Goal: Task Accomplishment & Management: Use online tool/utility

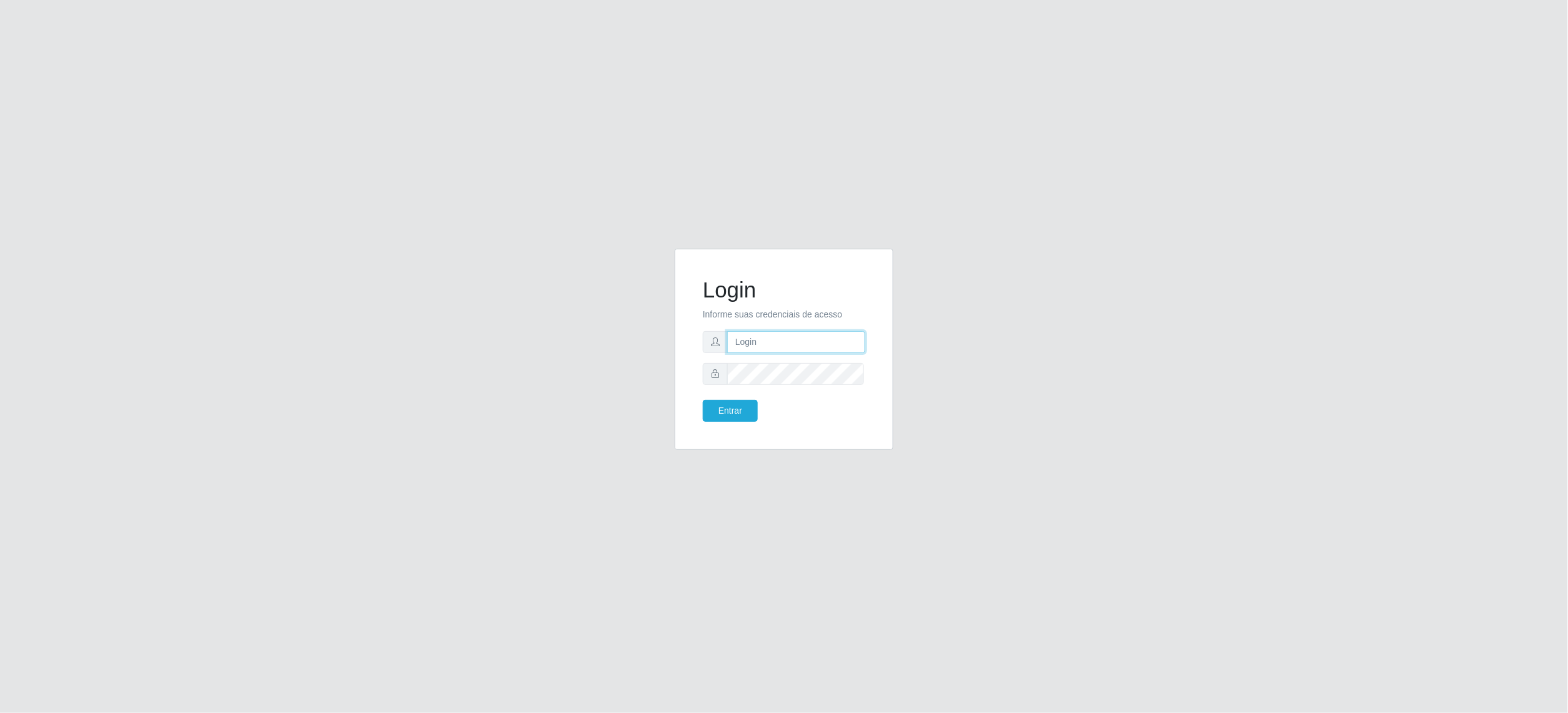
click at [761, 346] on input "text" at bounding box center [796, 342] width 138 height 22
type input "cristiane.sousa@sougrc.com"
click at [739, 410] on button "Entrar" at bounding box center [730, 411] width 55 height 22
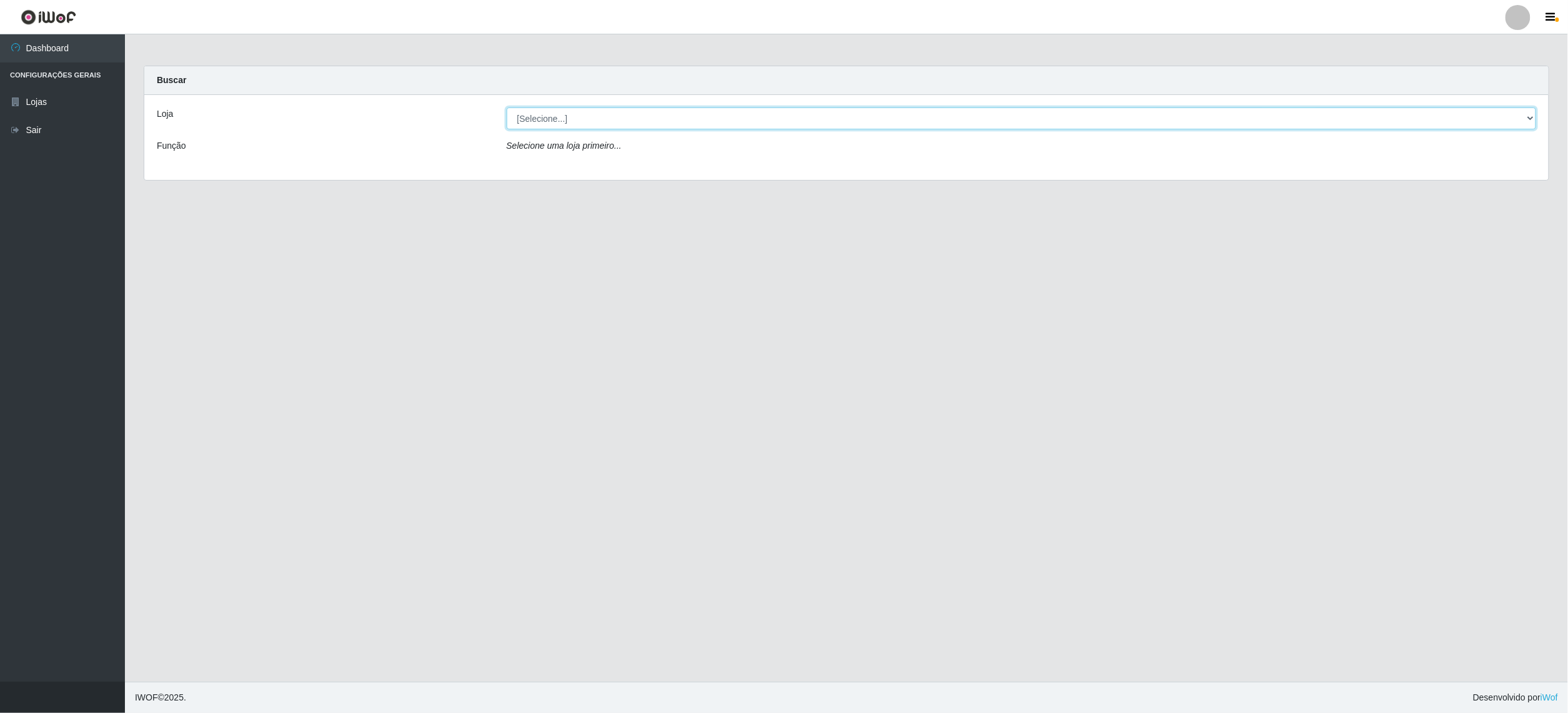
click at [561, 124] on select "[Selecione...] BomQueSó Agreste - Loja 2" at bounding box center [1021, 118] width 1030 height 22
select select "214"
click at [507, 107] on select "[Selecione...] BomQueSó Agreste - Loja 2" at bounding box center [1021, 118] width 1030 height 22
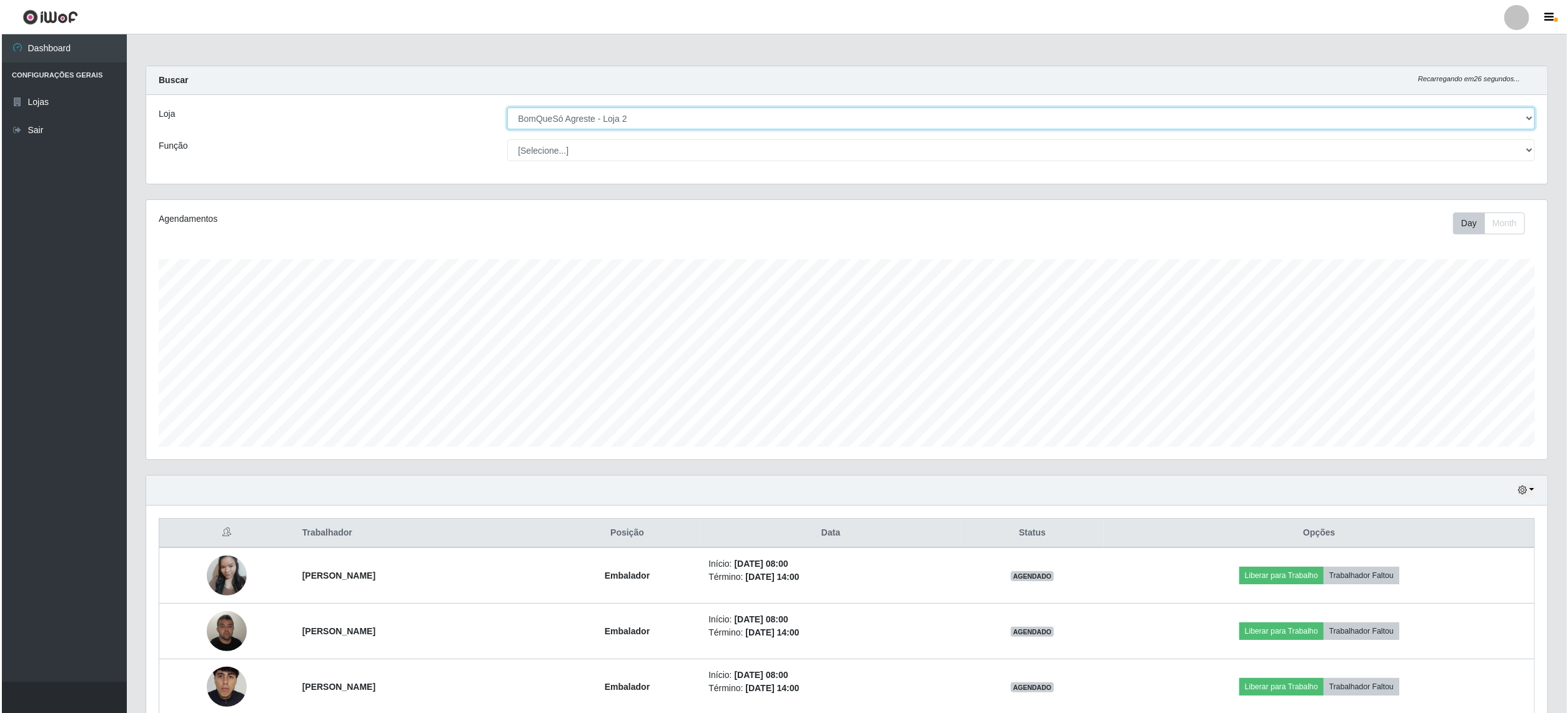
scroll to position [166, 0]
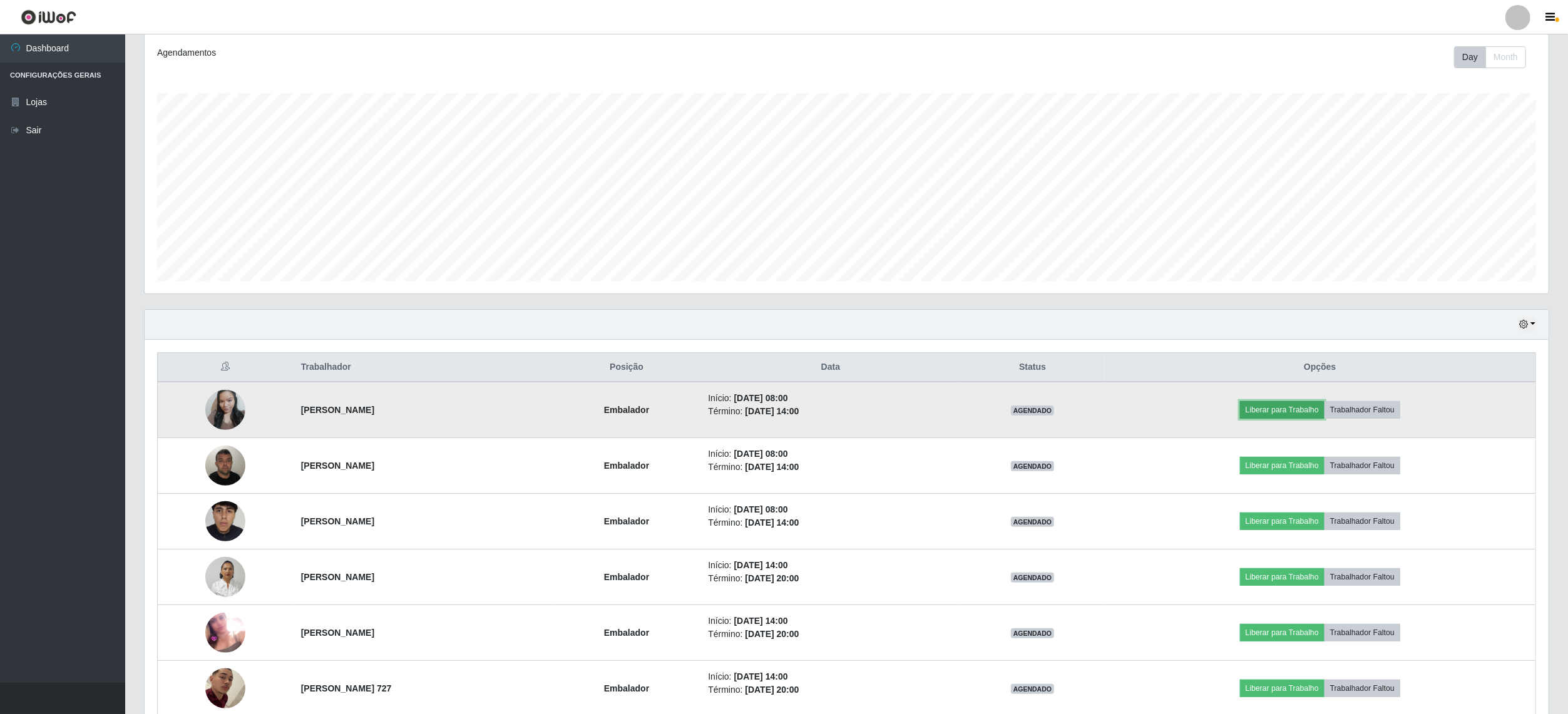
click at [1306, 412] on button "Liberar para Trabalho" at bounding box center [1282, 410] width 84 height 17
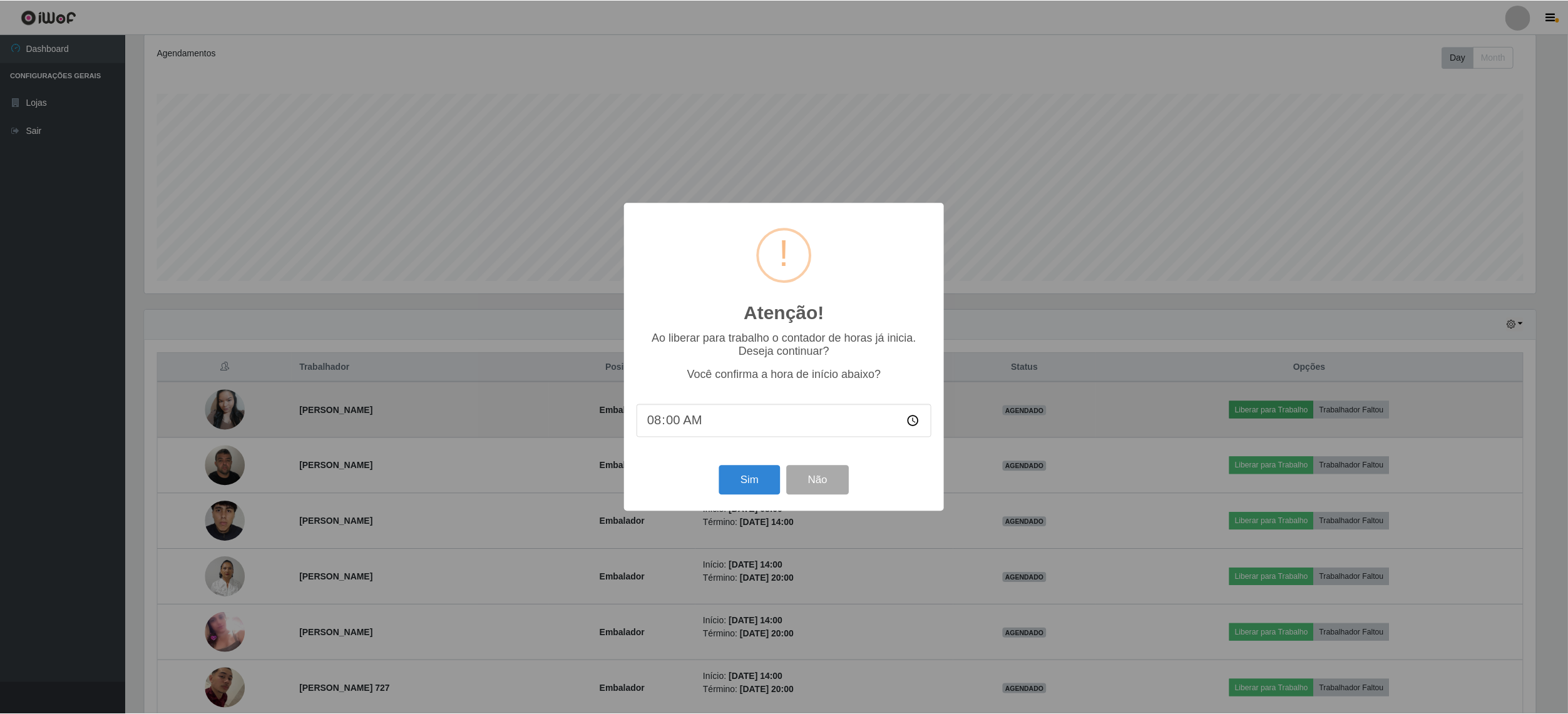
scroll to position [260, 1394]
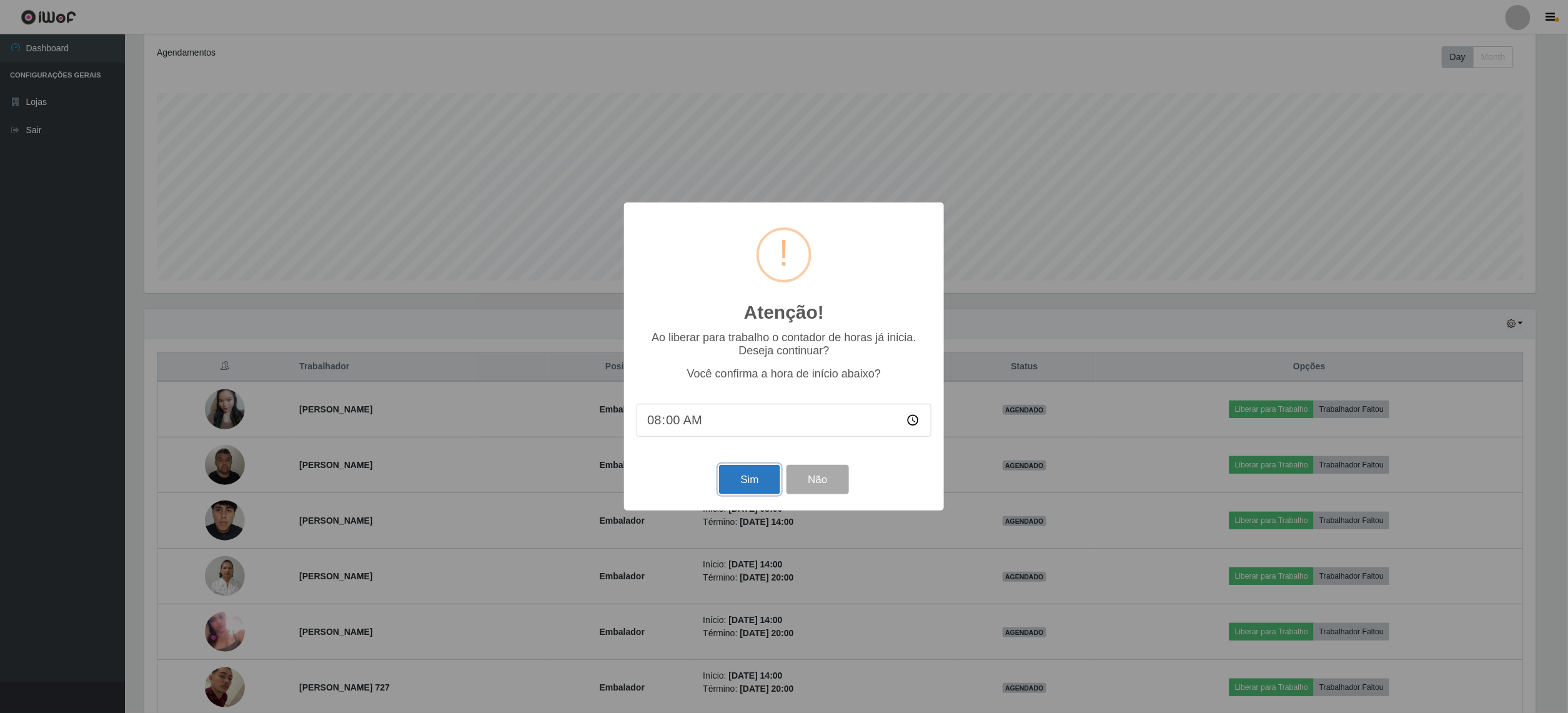
click at [723, 487] on button "Sim" at bounding box center [750, 479] width 61 height 30
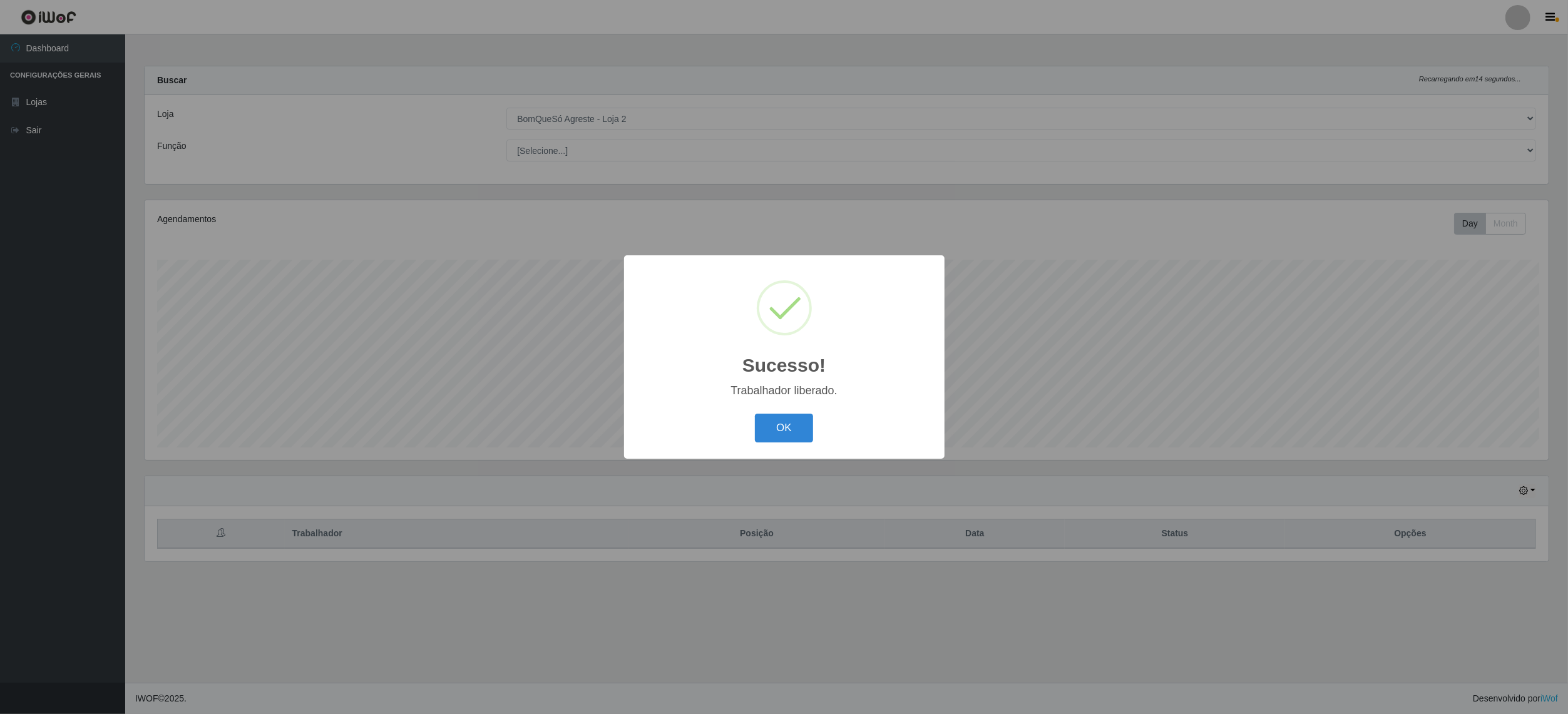
scroll to position [260, 1407]
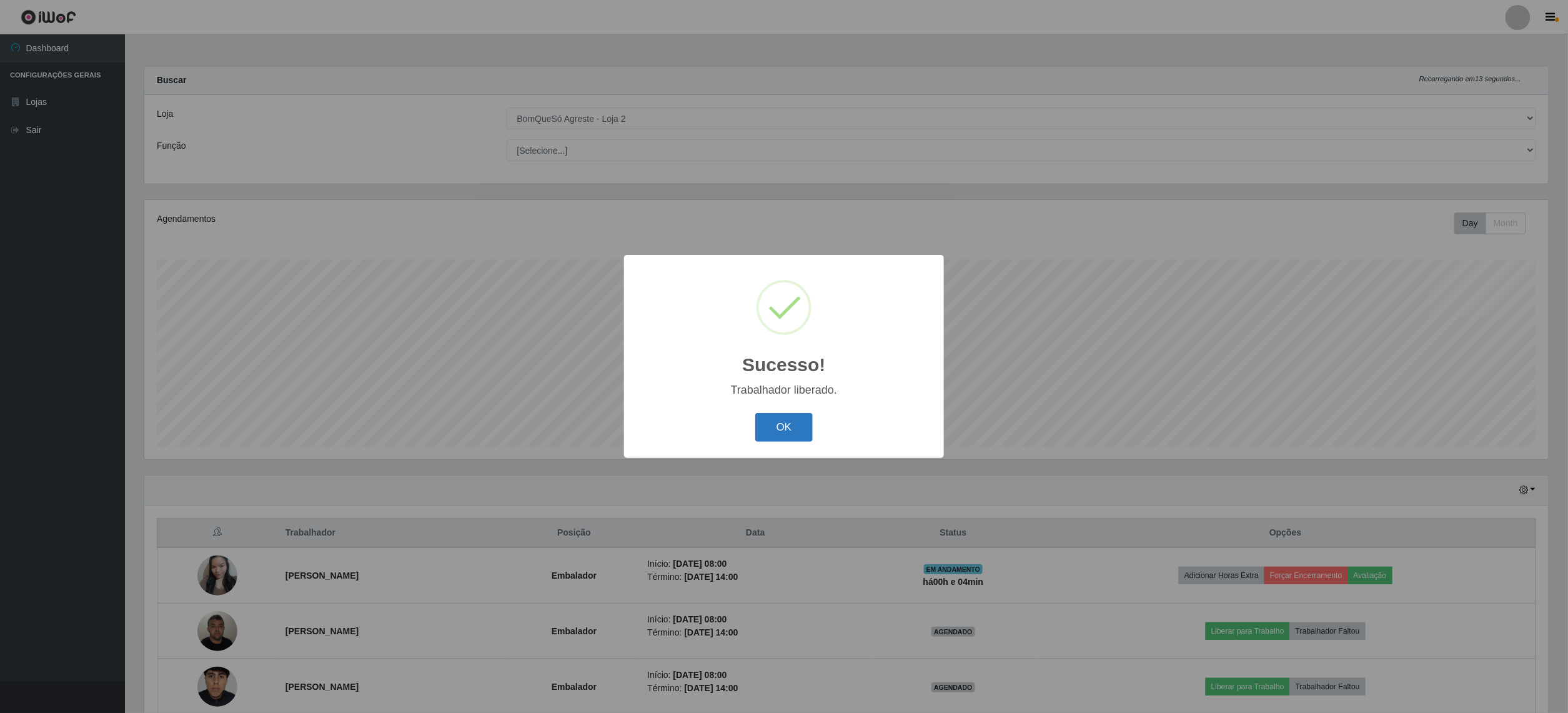
click at [797, 437] on button "OK" at bounding box center [784, 428] width 58 height 30
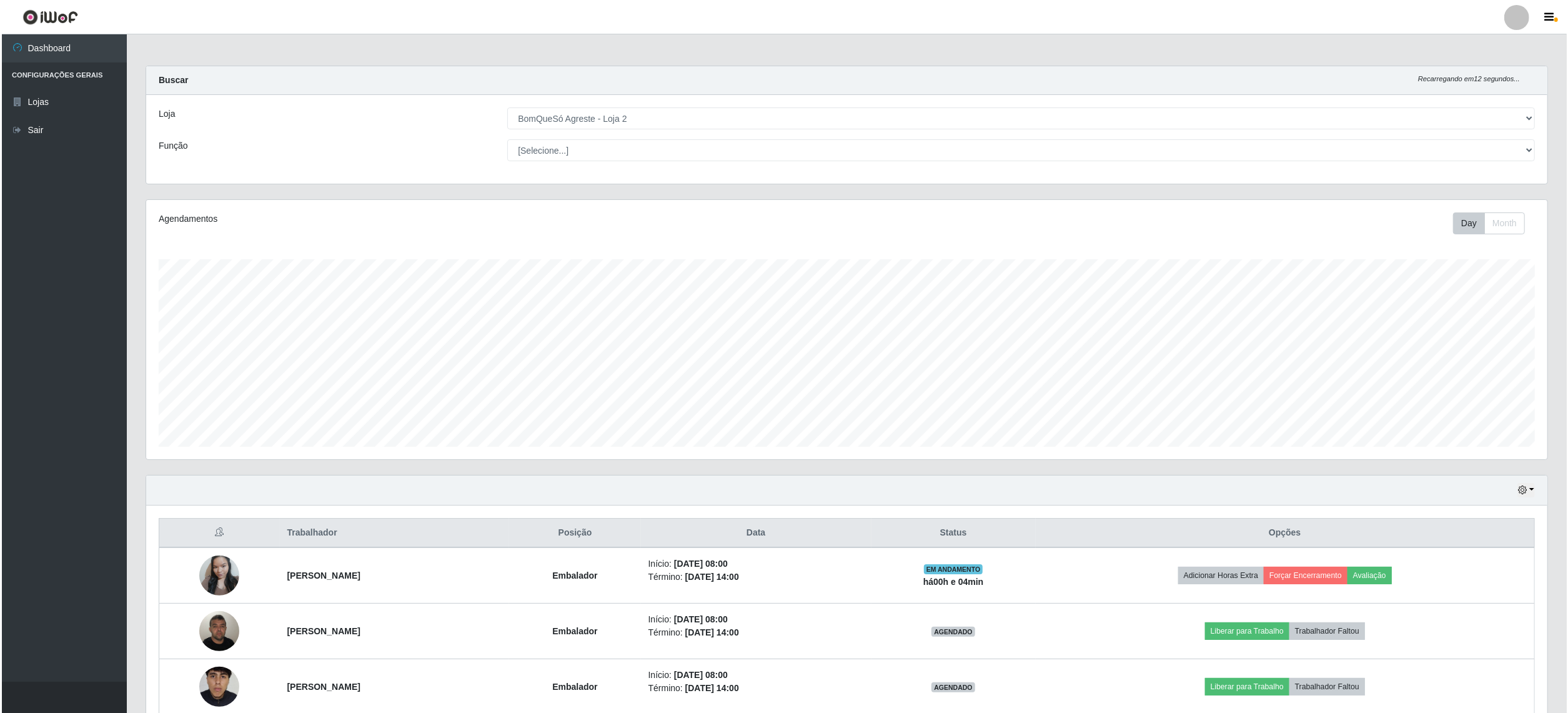
scroll to position [166, 0]
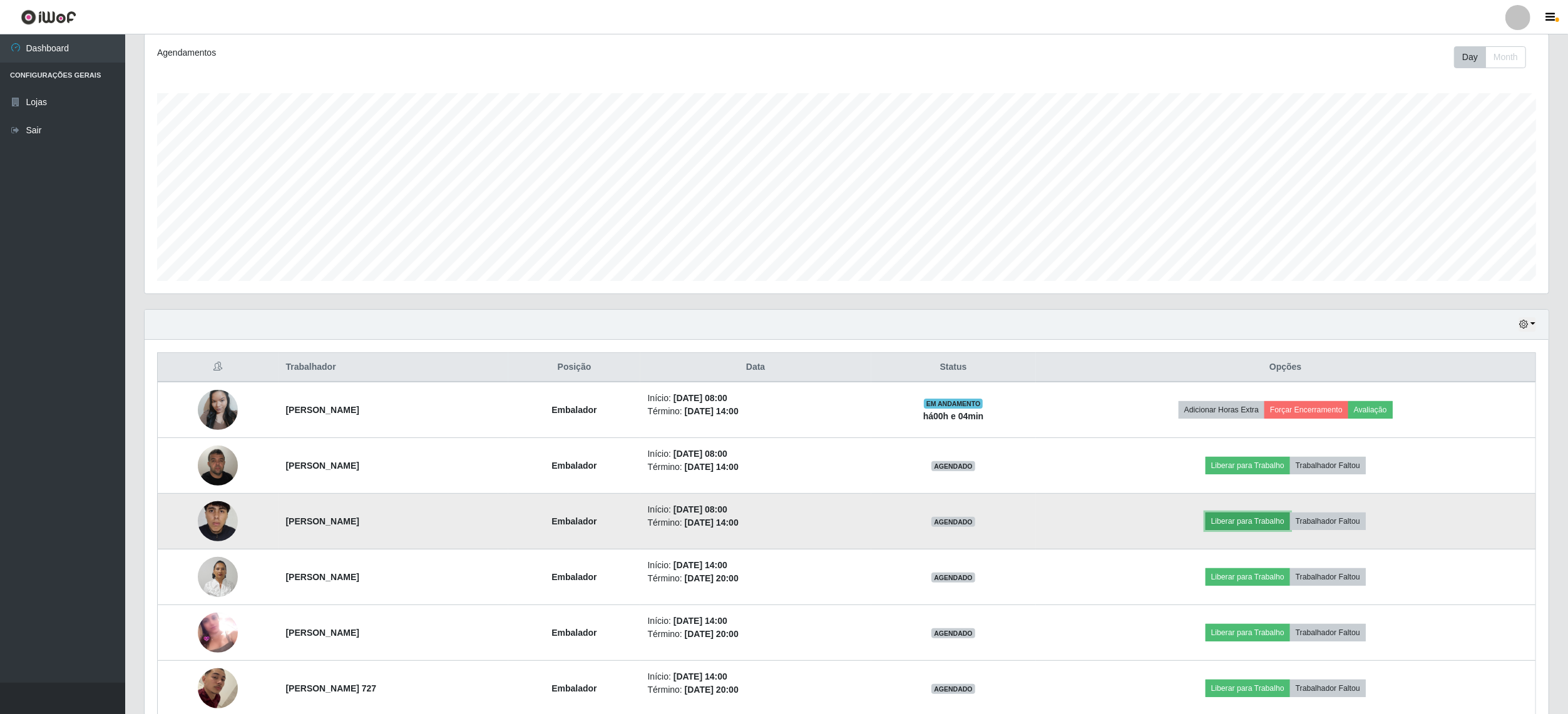
click at [1265, 527] on button "Liberar para Trabalho" at bounding box center [1248, 522] width 84 height 17
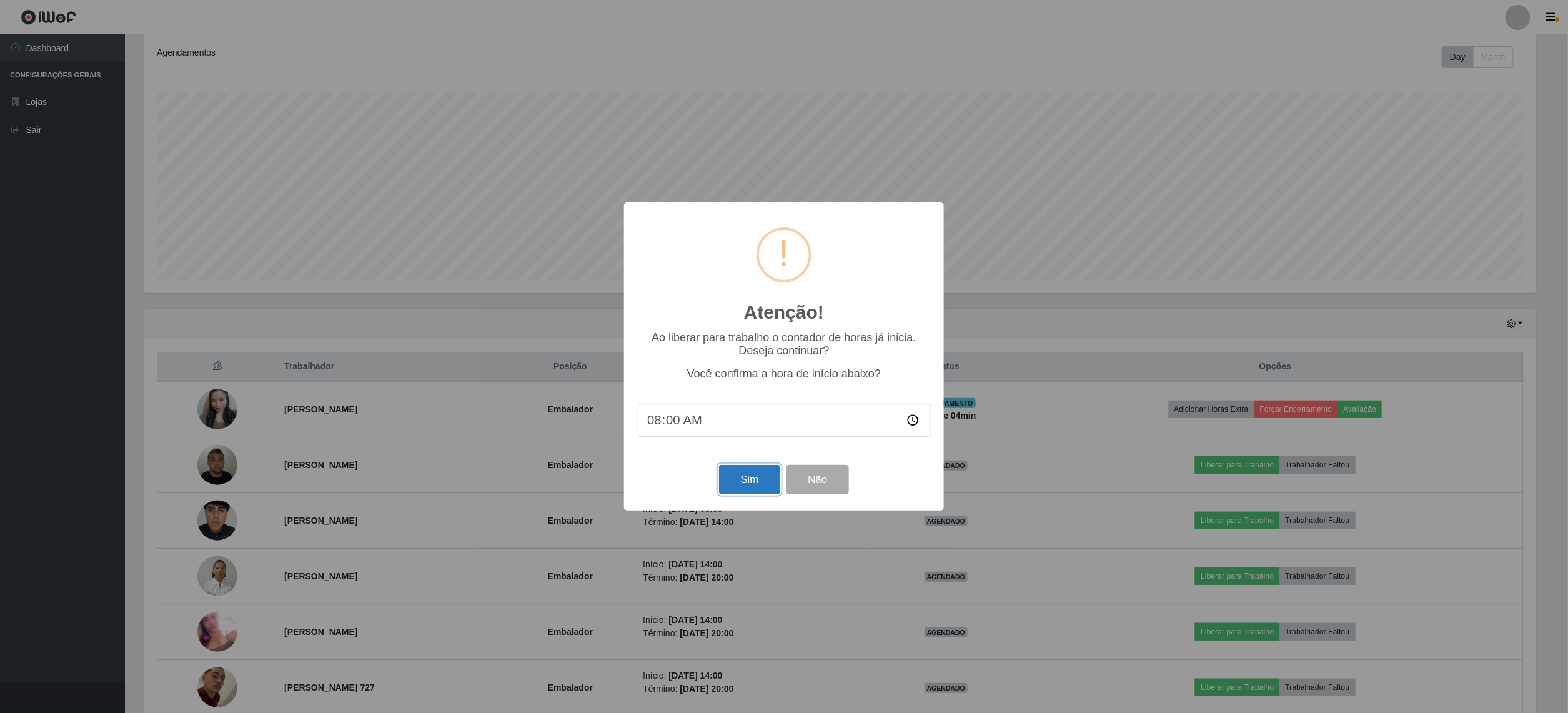
click at [738, 483] on button "Sim" at bounding box center [750, 479] width 61 height 30
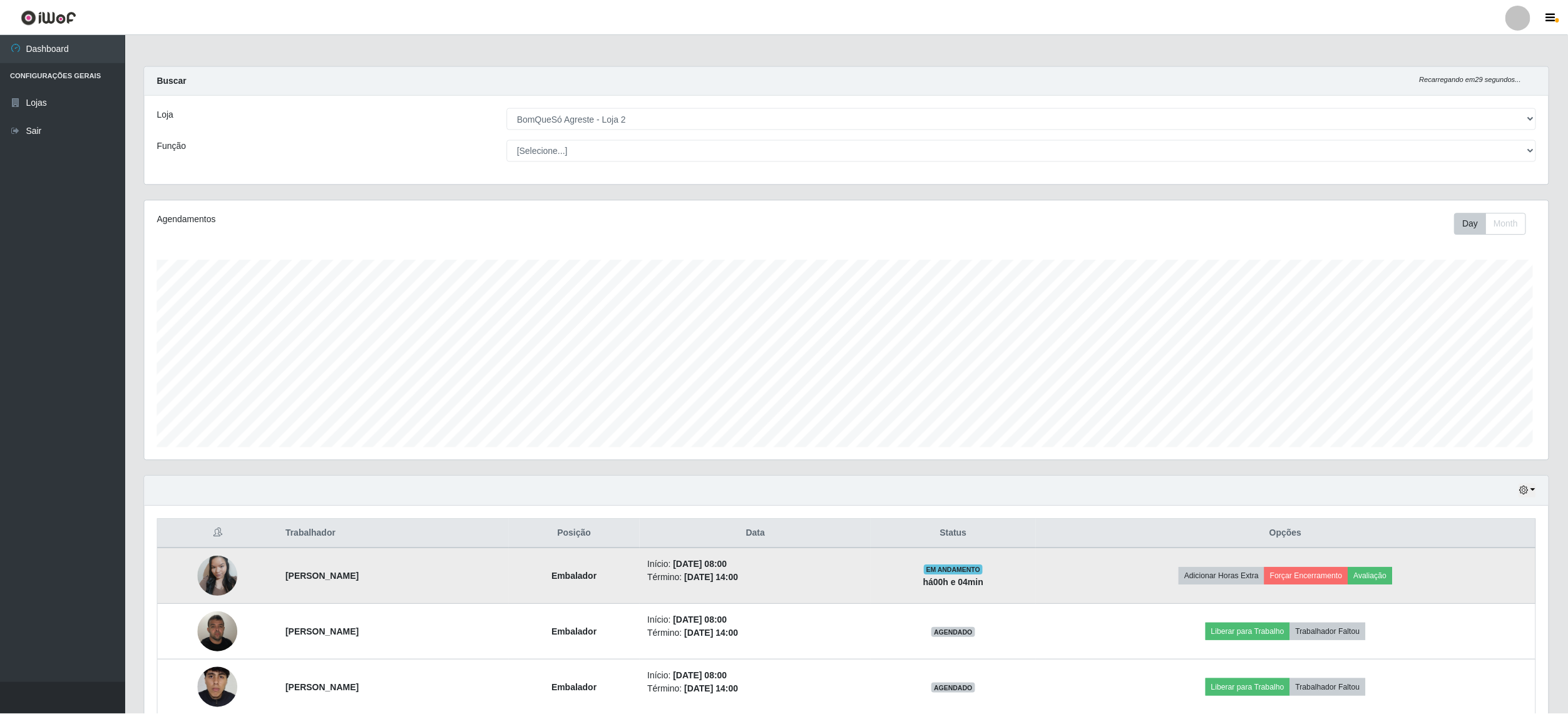
scroll to position [260, 1407]
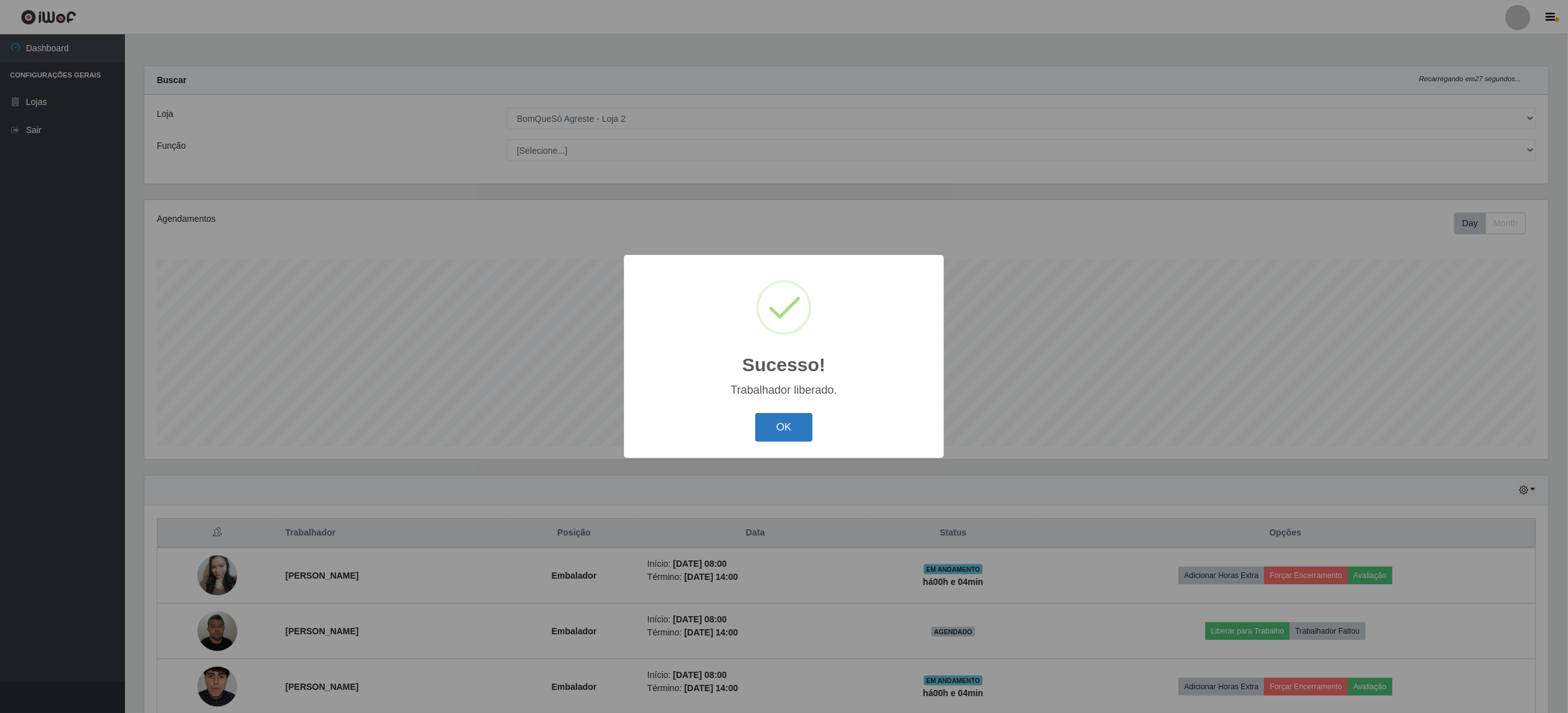
click at [796, 430] on button "OK" at bounding box center [784, 428] width 58 height 30
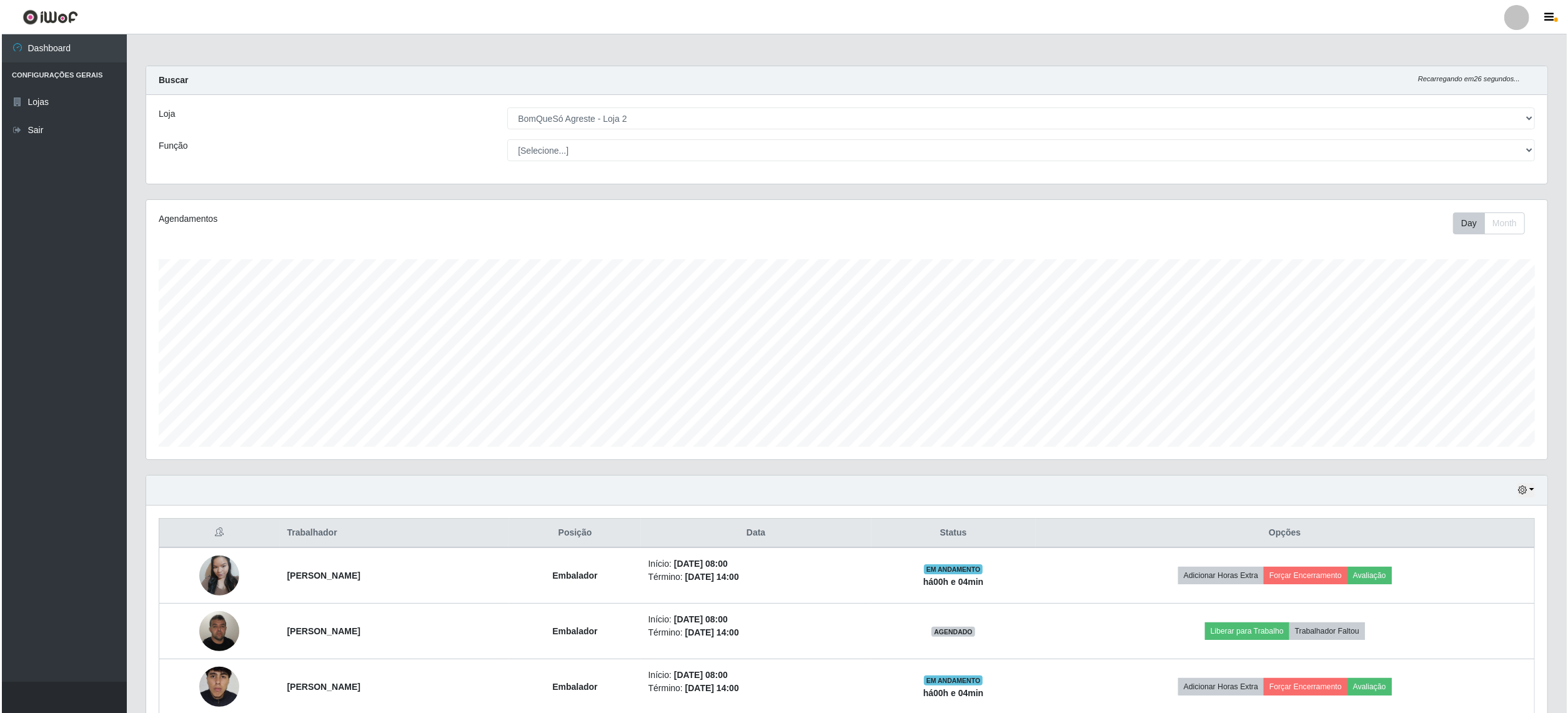
scroll to position [83, 0]
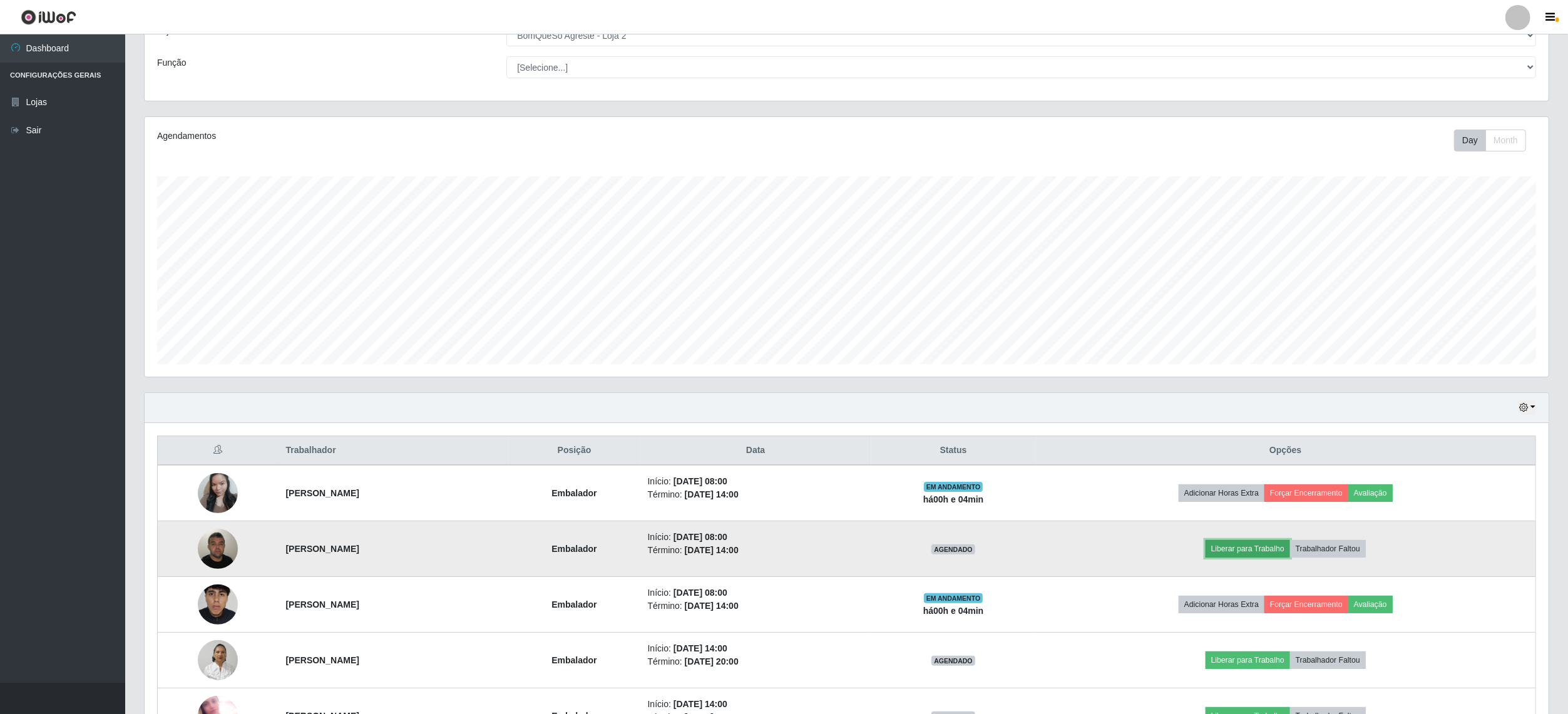
click at [1263, 554] on button "Liberar para Trabalho" at bounding box center [1248, 549] width 84 height 17
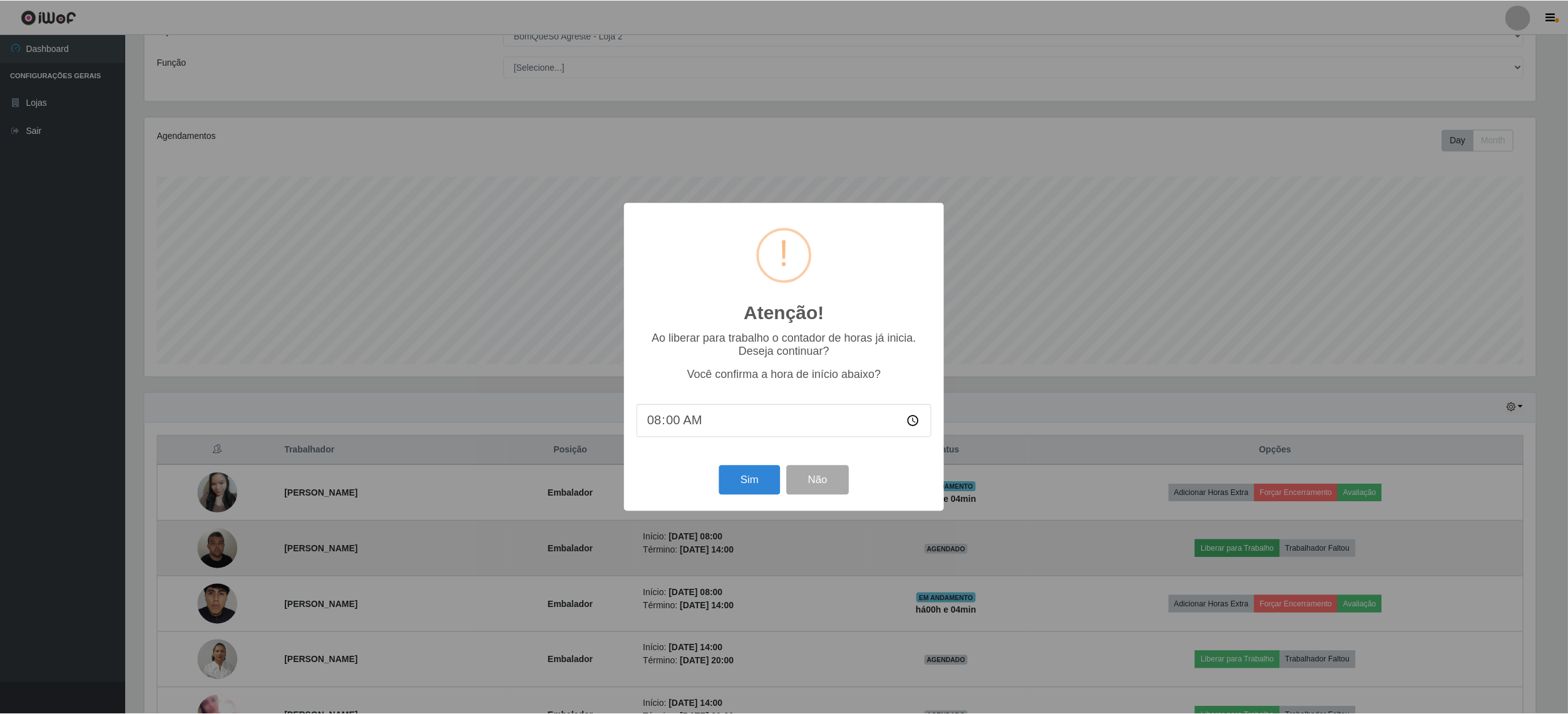
scroll to position [260, 1394]
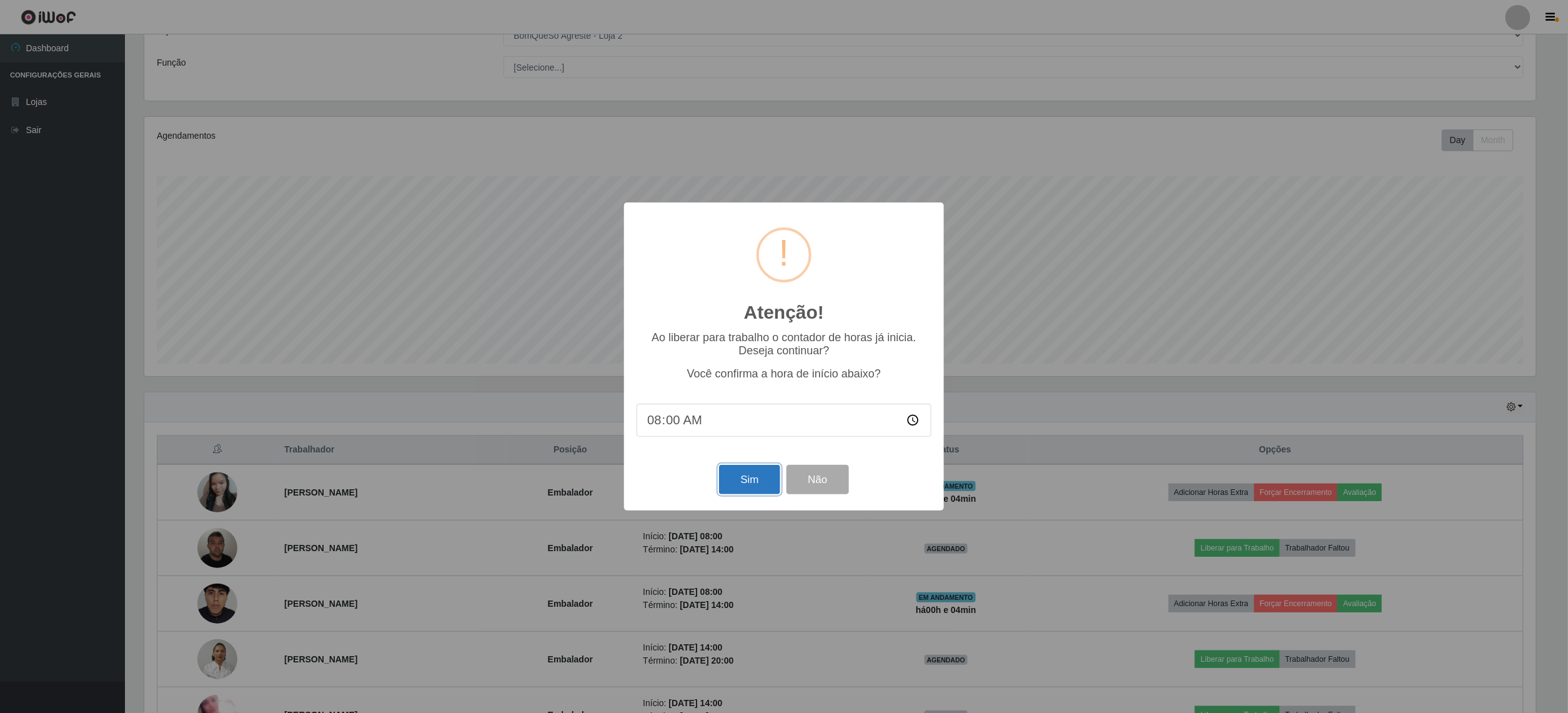
click at [741, 483] on button "Sim" at bounding box center [750, 479] width 61 height 30
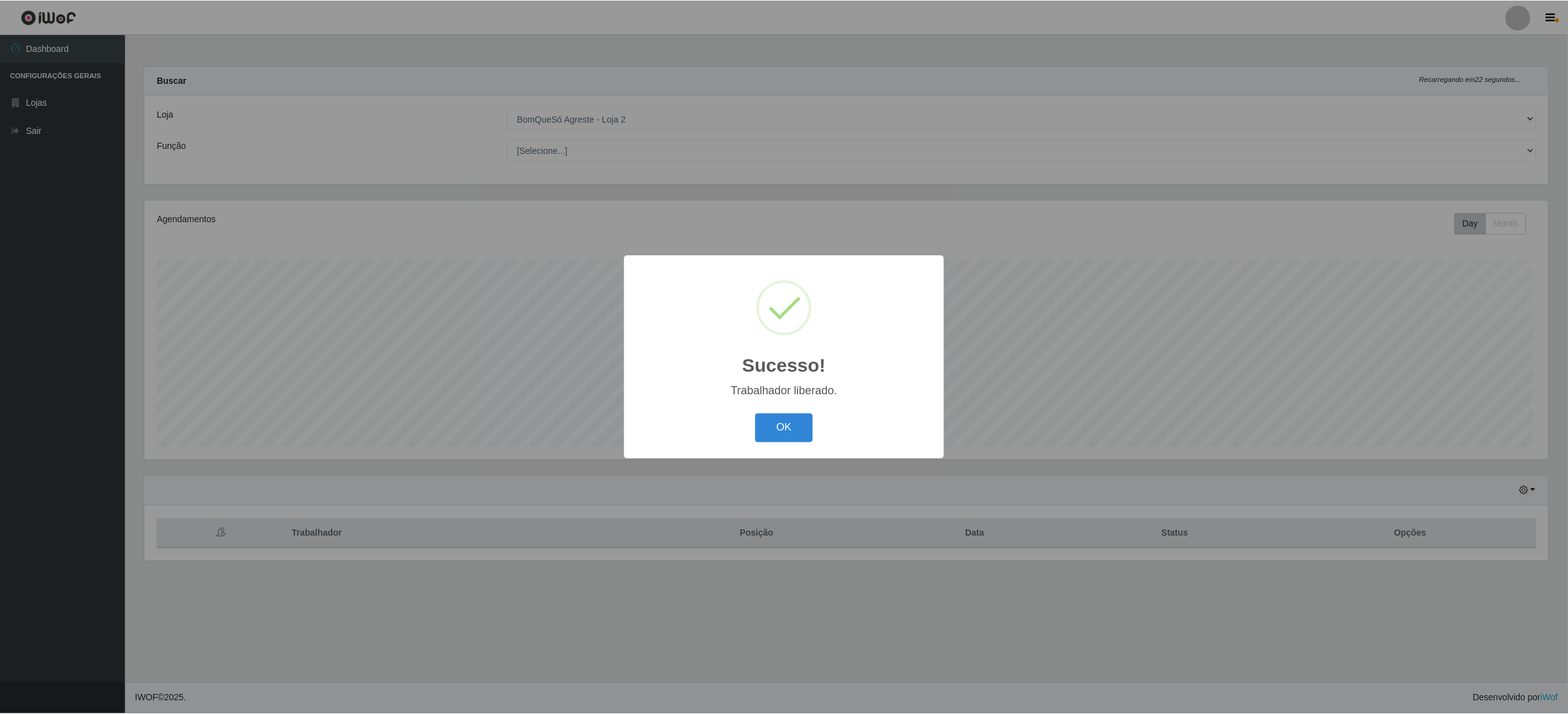
scroll to position [0, 0]
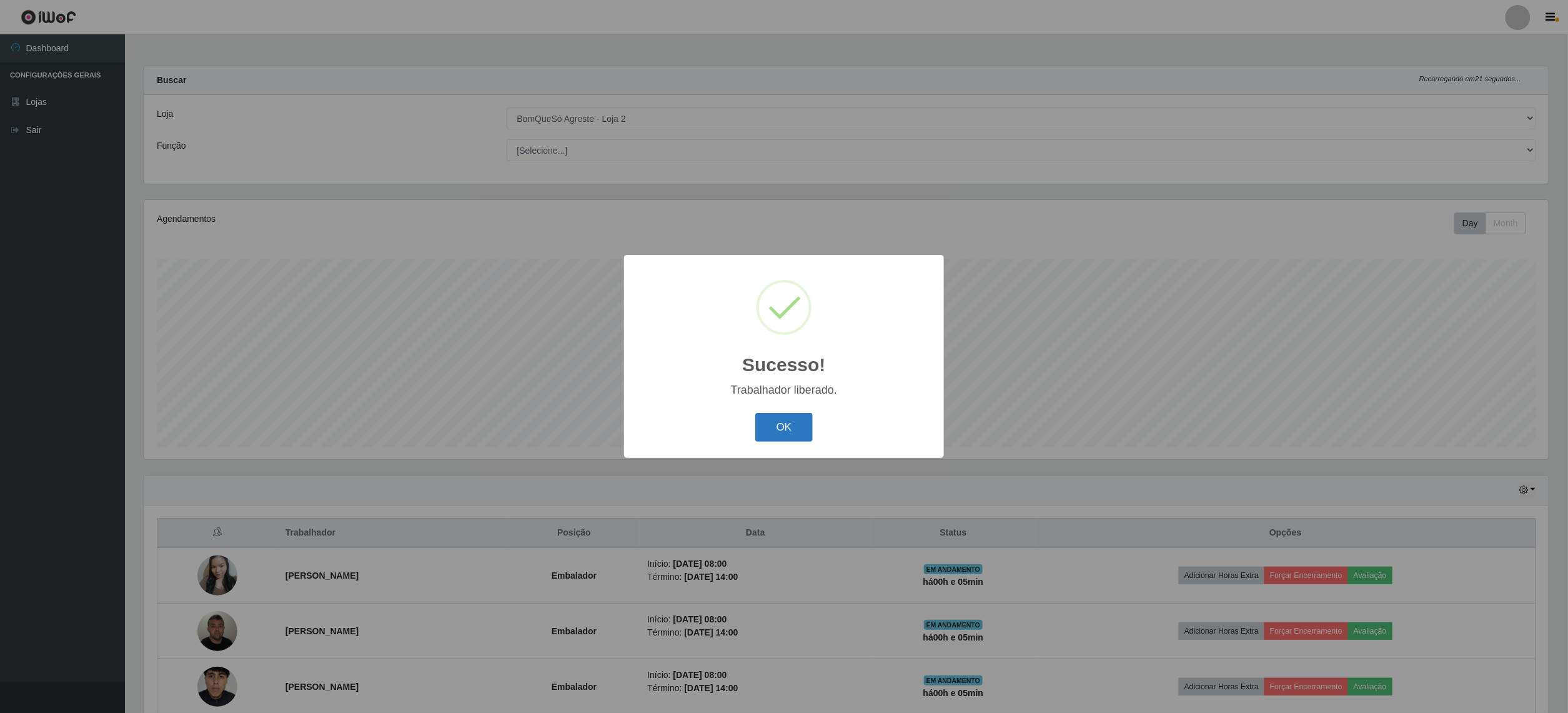
click at [795, 438] on button "OK" at bounding box center [784, 428] width 58 height 30
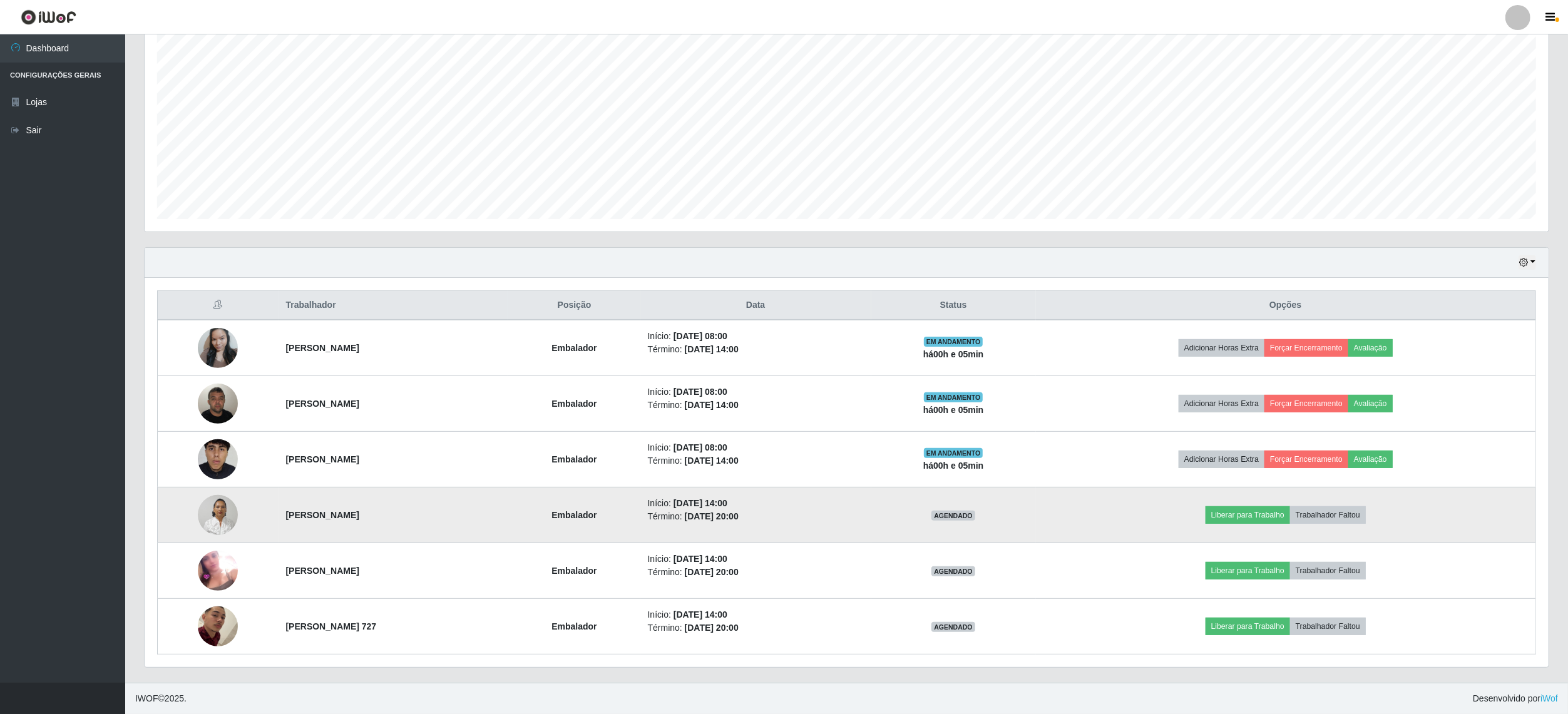
click at [214, 514] on img at bounding box center [217, 514] width 40 height 53
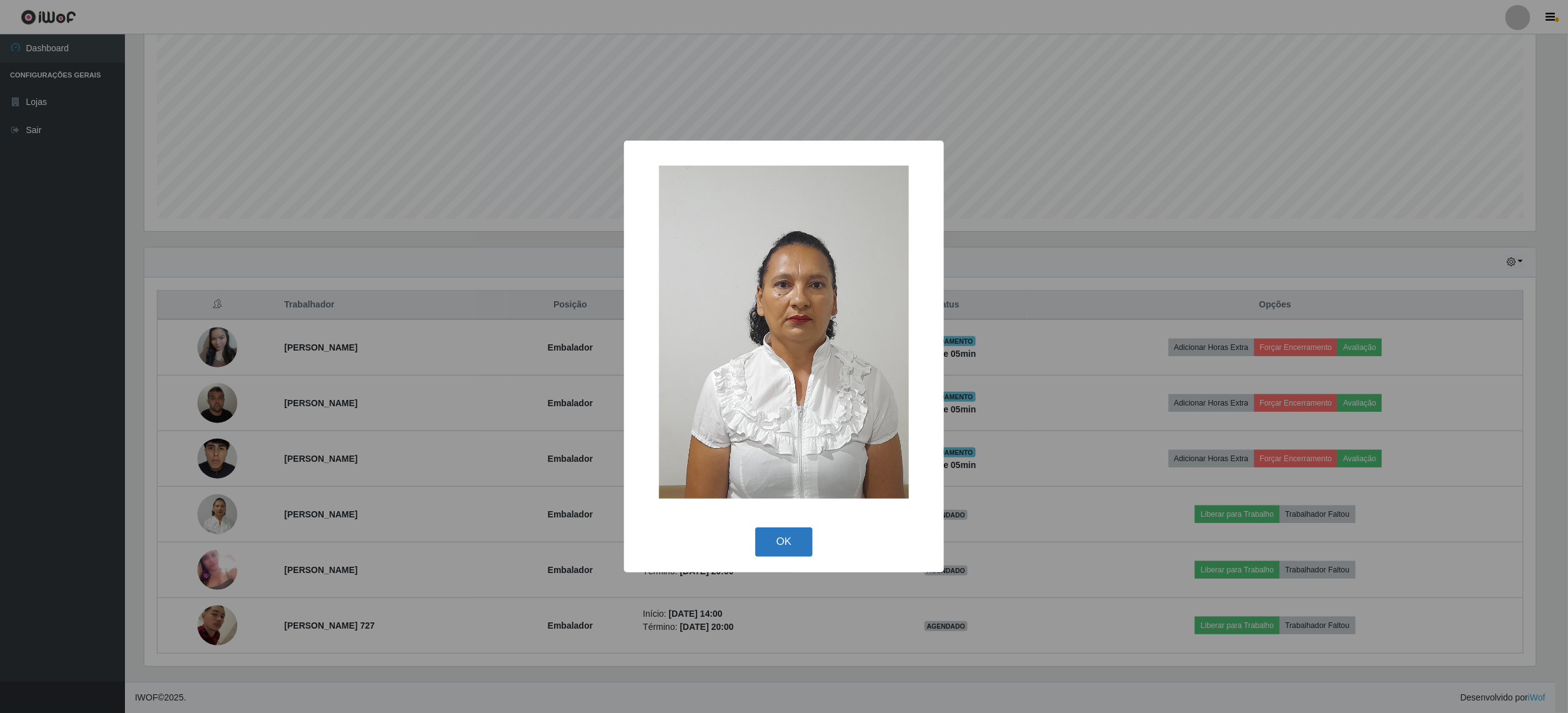
click at [793, 548] on button "OK" at bounding box center [784, 542] width 58 height 30
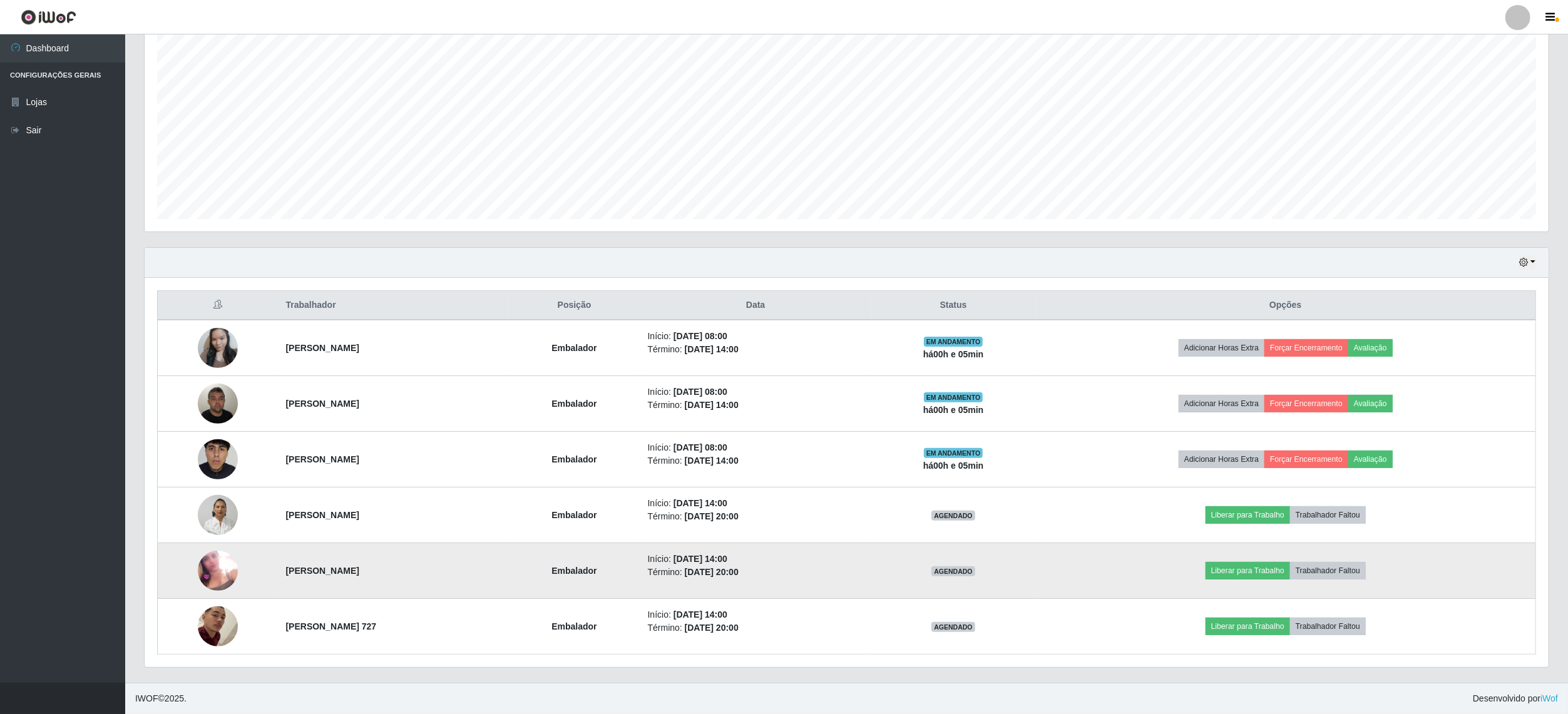
click at [208, 571] on img at bounding box center [217, 570] width 40 height 40
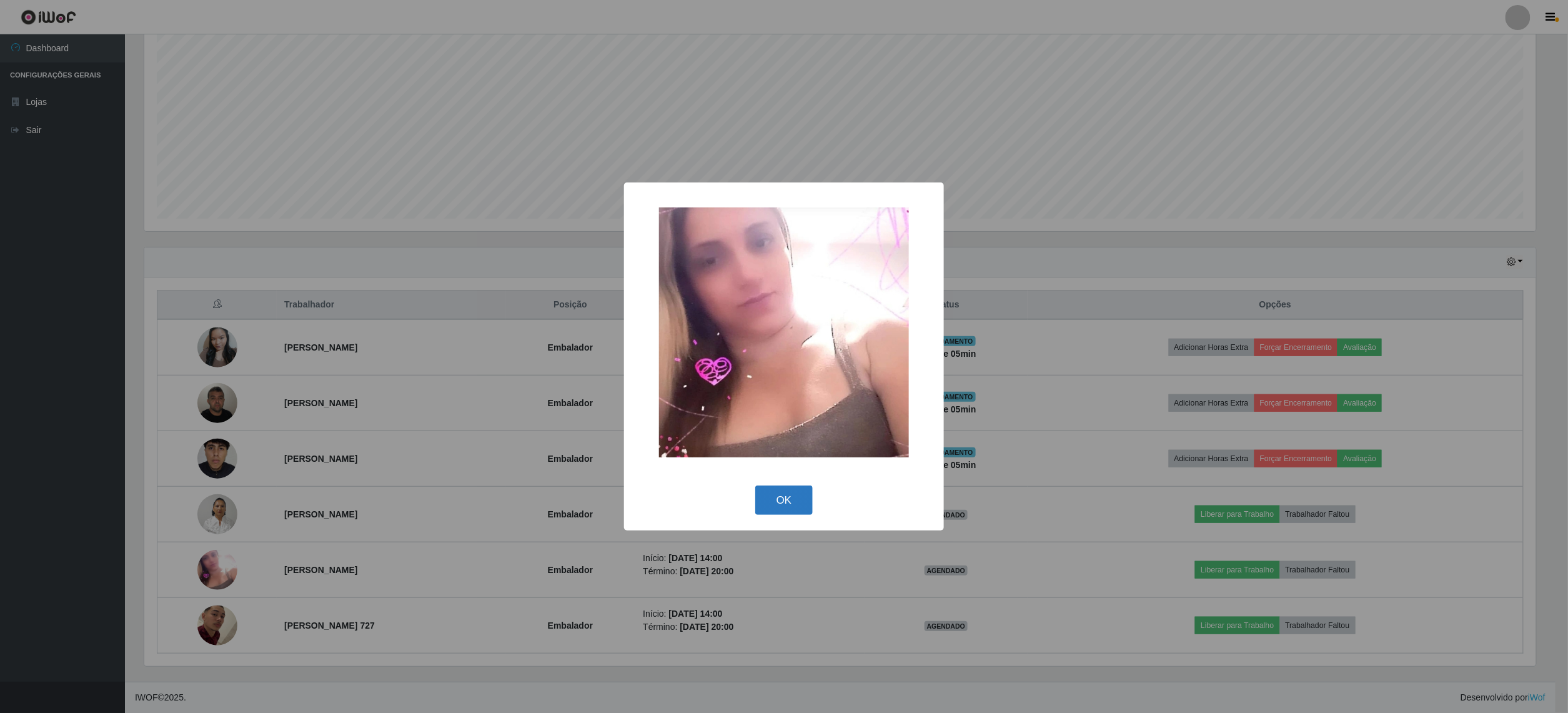
click at [796, 488] on button "OK" at bounding box center [784, 500] width 58 height 30
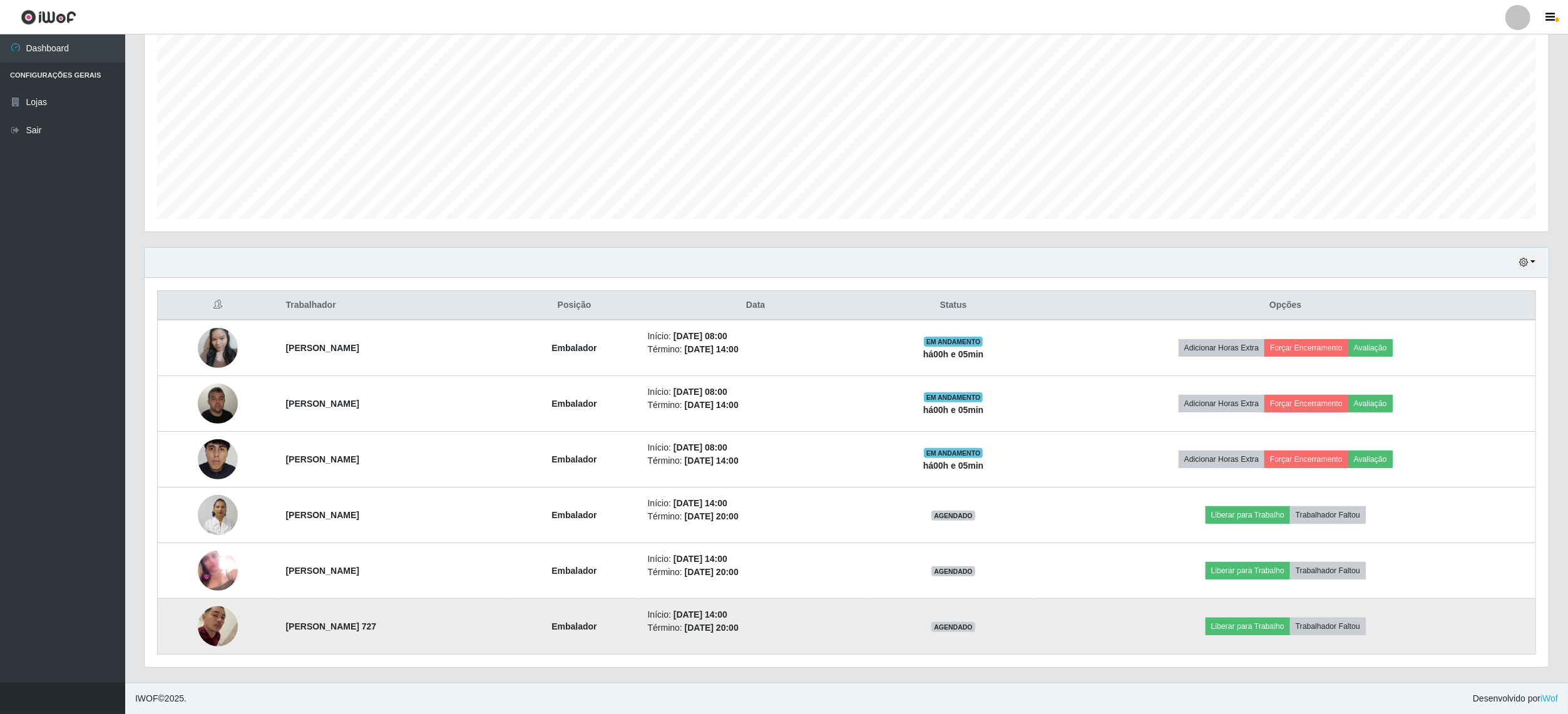
click at [203, 614] on img at bounding box center [217, 627] width 40 height 87
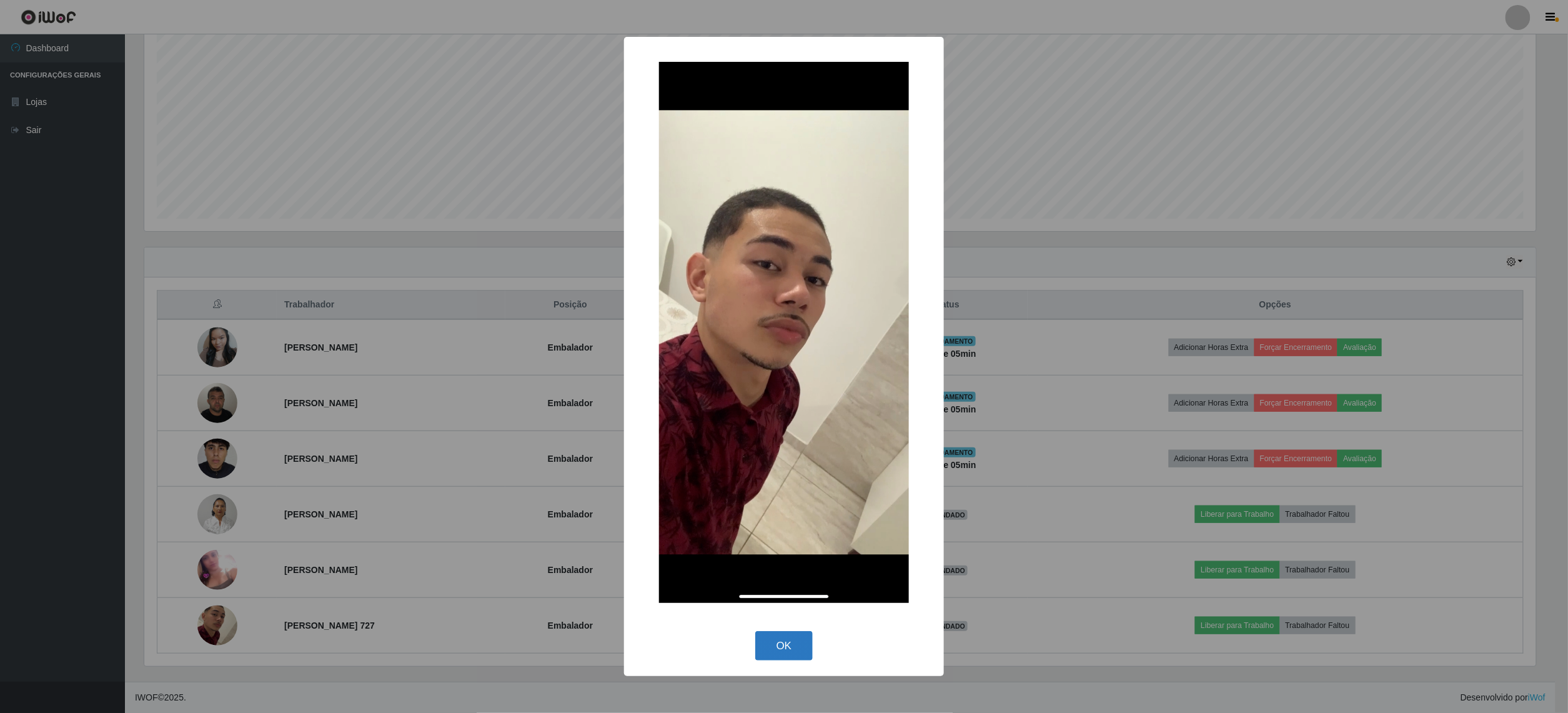
click at [783, 655] on button "OK" at bounding box center [784, 646] width 58 height 30
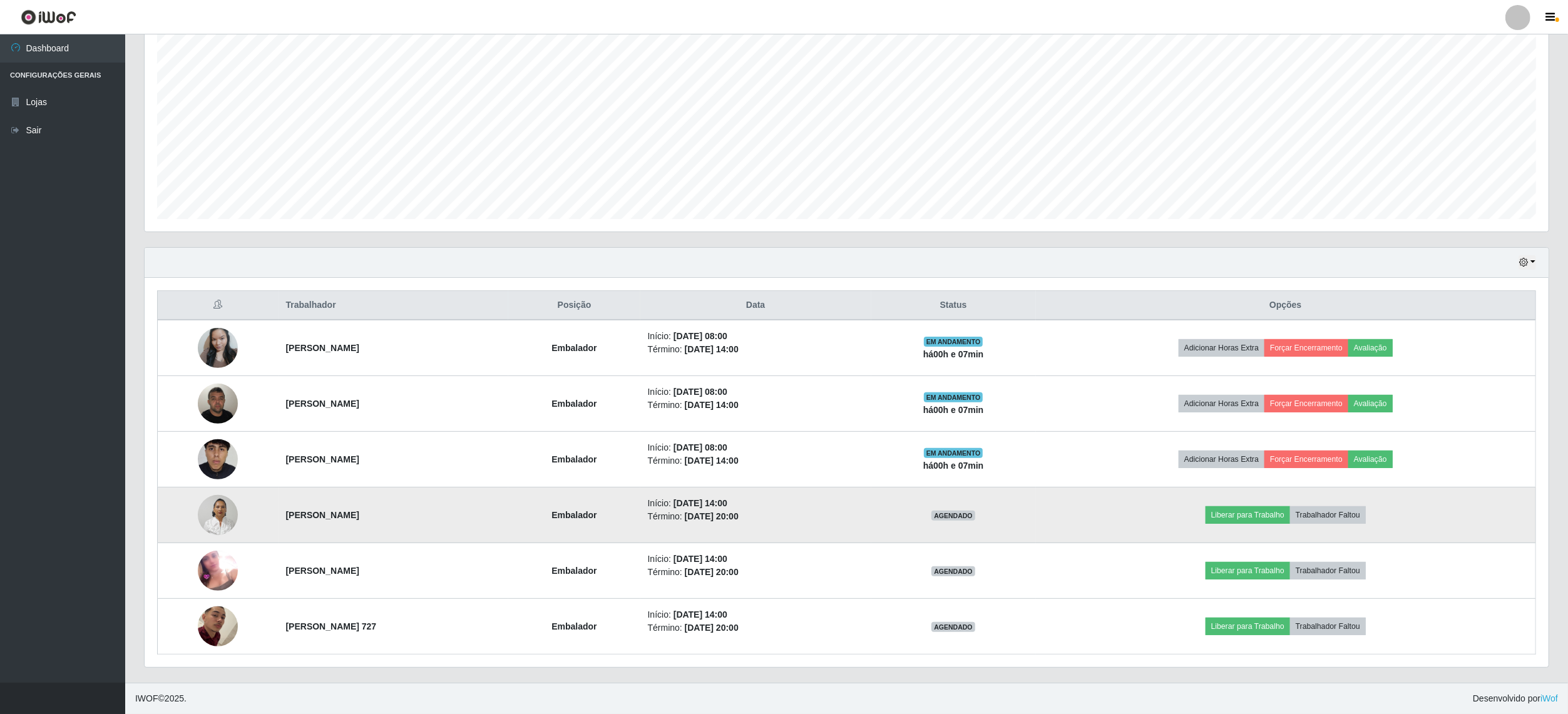
scroll to position [148, 0]
